Goal: Find specific page/section: Find specific page/section

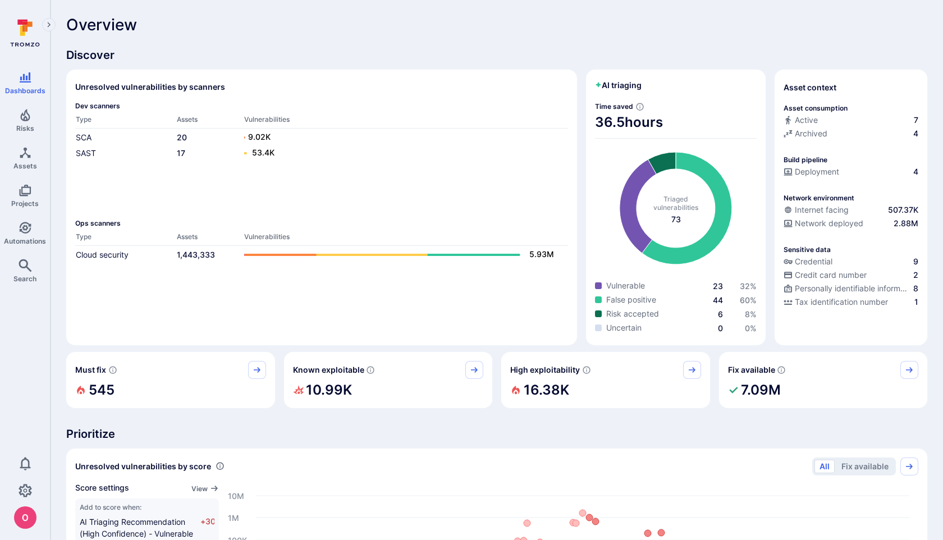
click at [742, 22] on div "Overview" at bounding box center [496, 25] width 861 height 18
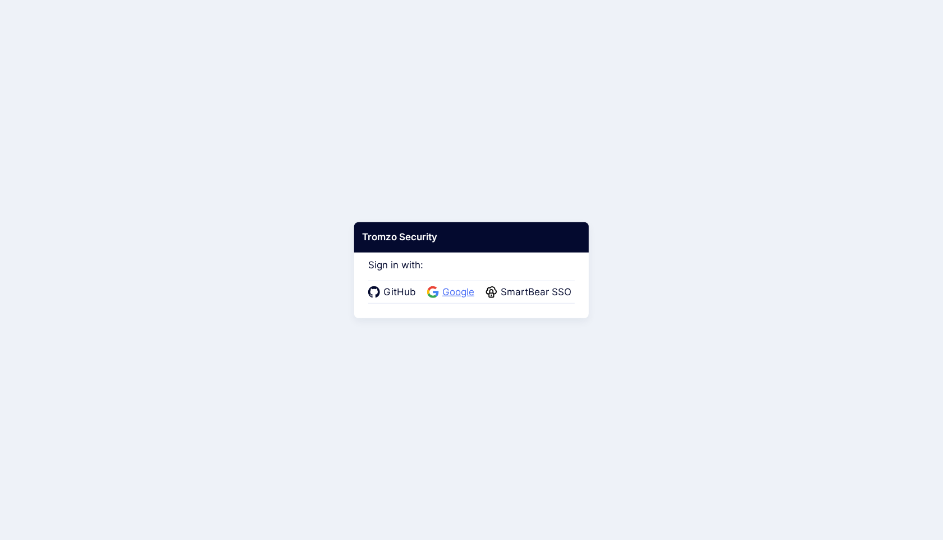
click at [456, 292] on span "Google" at bounding box center [458, 292] width 39 height 15
